Goal: Task Accomplishment & Management: Manage account settings

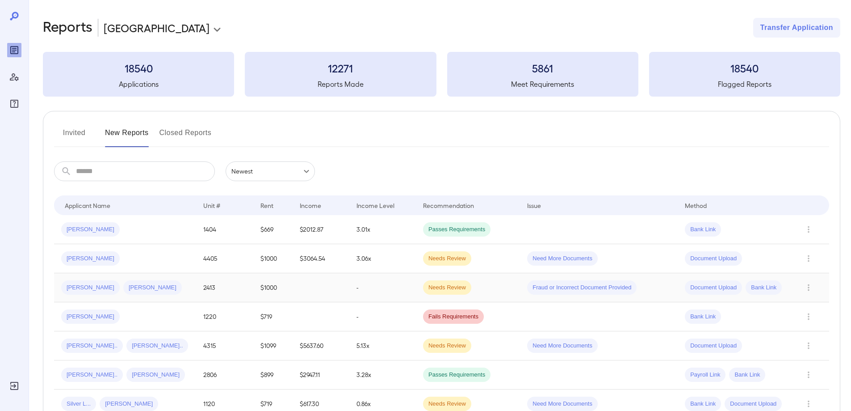
click at [145, 285] on div "[PERSON_NAME] [PERSON_NAME].." at bounding box center [125, 287] width 128 height 14
click at [145, 285] on div "**********" at bounding box center [425, 205] width 851 height 411
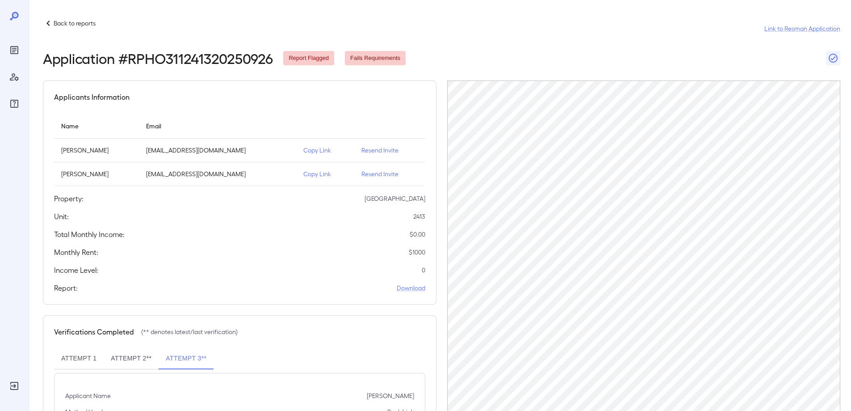
click at [344, 232] on div "Total Monthly Income: $ 0.00" at bounding box center [239, 234] width 371 height 11
click at [377, 151] on p "Resend Invite" at bounding box center [389, 150] width 57 height 9
click at [91, 30] on div "Back to reports Link to Resman Application" at bounding box center [441, 28] width 797 height 21
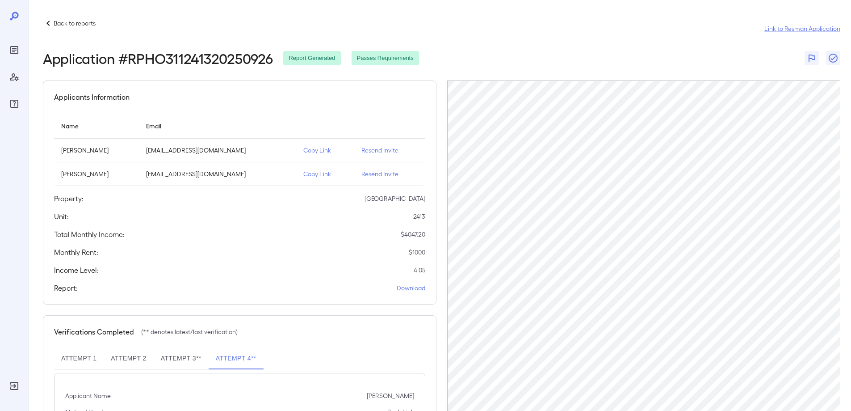
click at [316, 216] on div "Unit: 2413" at bounding box center [239, 216] width 371 height 11
